Goal: Transaction & Acquisition: Purchase product/service

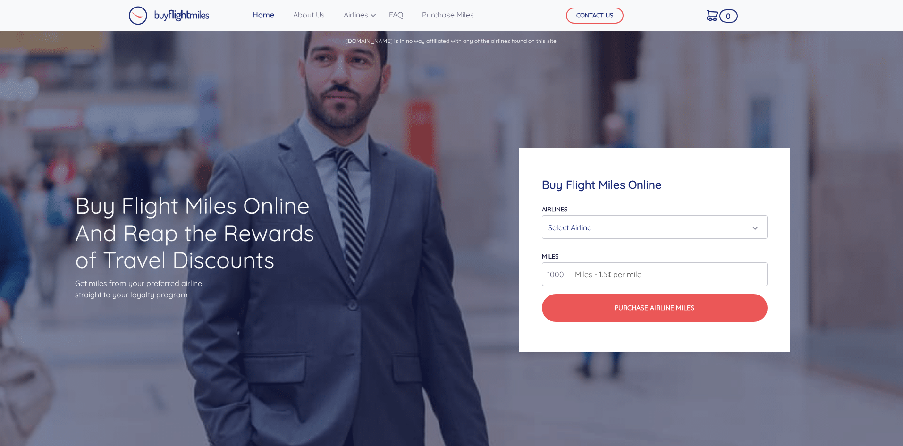
click at [606, 221] on div "Select Airline" at bounding box center [651, 228] width 207 height 18
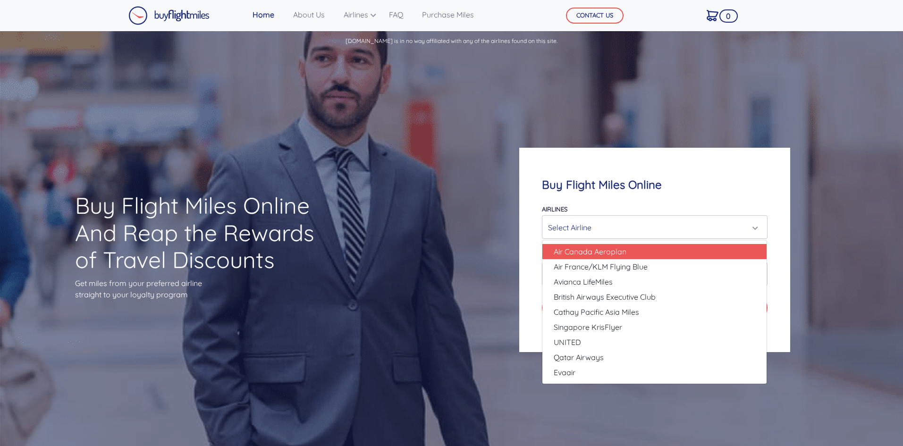
click at [602, 247] on span "Air Canada Aeroplan" at bounding box center [590, 251] width 73 height 11
select select "Air Canada Aeroplan"
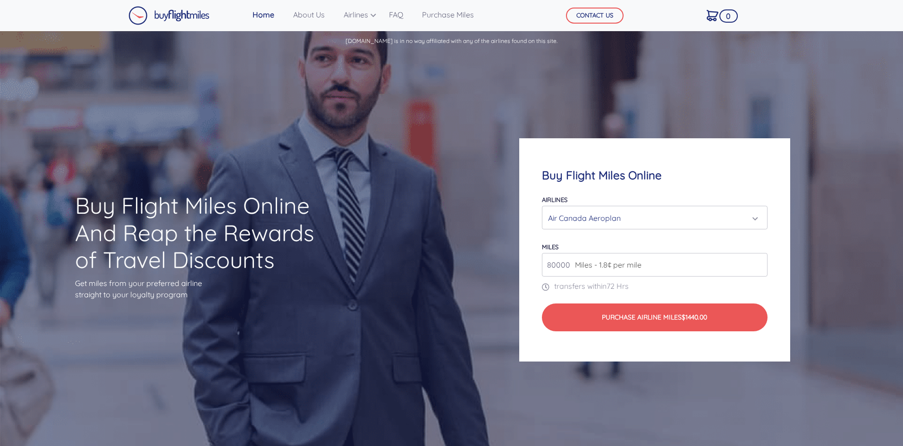
click at [590, 264] on span "Miles - 1.8¢ per mile" at bounding box center [605, 264] width 71 height 11
click at [759, 260] on input "81000" at bounding box center [654, 265] width 225 height 24
click at [759, 260] on input "82000" at bounding box center [654, 265] width 225 height 24
click at [759, 260] on input "83000" at bounding box center [654, 265] width 225 height 24
click at [759, 260] on input "84000" at bounding box center [654, 265] width 225 height 24
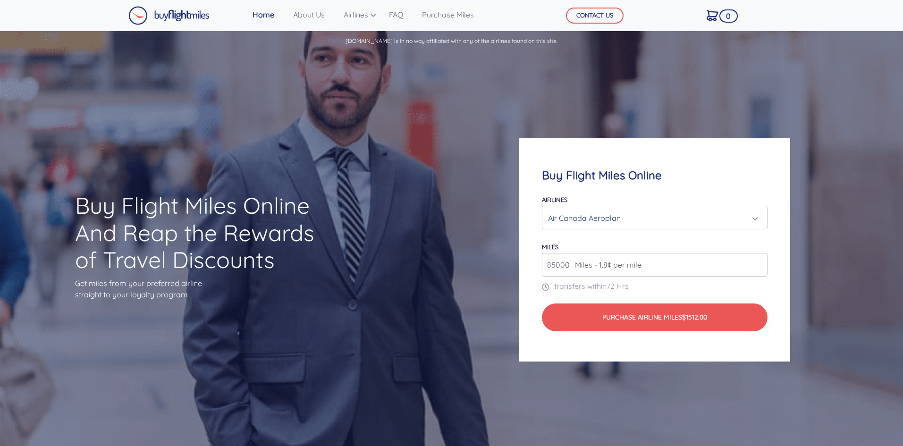
click at [759, 260] on input "85000" at bounding box center [654, 265] width 225 height 24
click at [759, 260] on input "86000" at bounding box center [654, 265] width 225 height 24
click at [759, 260] on input "87000" at bounding box center [654, 265] width 225 height 24
click at [759, 260] on input "88000" at bounding box center [654, 265] width 225 height 24
click at [759, 260] on input "89000" at bounding box center [654, 265] width 225 height 24
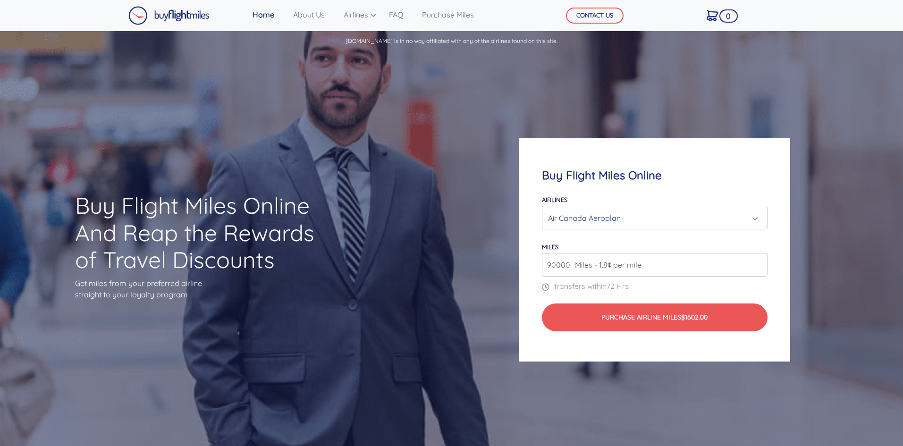
click at [759, 260] on input "90000" at bounding box center [654, 265] width 225 height 24
drag, startPoint x: 572, startPoint y: 265, endPoint x: 510, endPoint y: 262, distance: 61.9
click at [510, 262] on div "Buy Flight Miles Online Airlines Air Canada Aeroplan Air France/KLM Flying Blue…" at bounding box center [654, 250] width 361 height 314
click at [758, 260] on input "91000" at bounding box center [654, 265] width 225 height 24
click at [758, 260] on input "92000" at bounding box center [654, 265] width 225 height 24
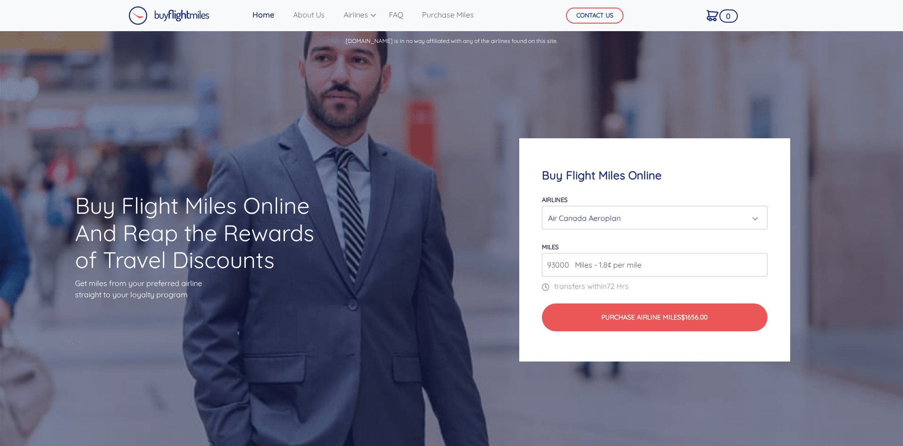
click at [758, 260] on input "93000" at bounding box center [654, 265] width 225 height 24
click at [758, 260] on input "94000" at bounding box center [654, 265] width 225 height 24
click at [758, 260] on input "95000" at bounding box center [654, 265] width 225 height 24
click at [758, 260] on input "96000" at bounding box center [654, 265] width 225 height 24
click at [758, 260] on input "97000" at bounding box center [654, 265] width 225 height 24
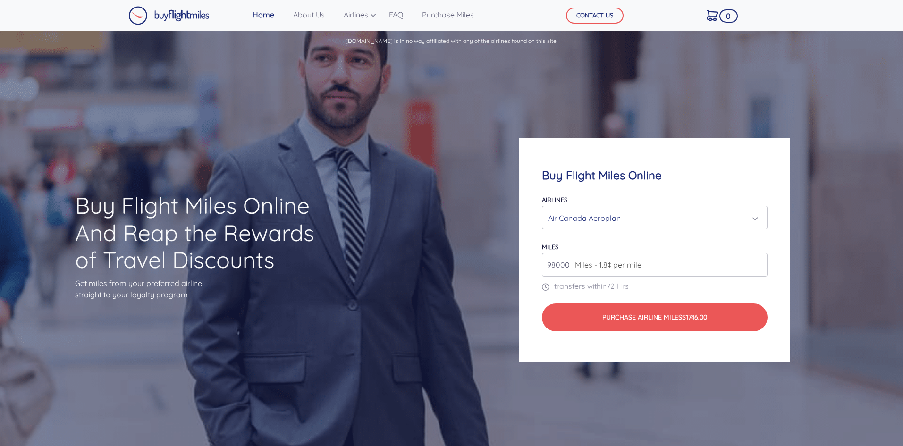
click at [758, 260] on input "98000" at bounding box center [654, 265] width 225 height 24
click at [758, 260] on input "99000" at bounding box center [654, 265] width 225 height 24
type input "100000"
click at [758, 260] on input "100000" at bounding box center [654, 265] width 225 height 24
